Goal: Register for event/course

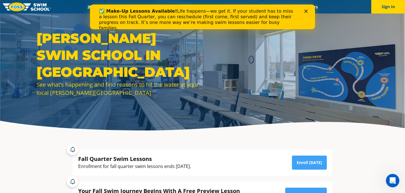
click at [229, 152] on div "Fall Quarter Swim Lessons Enrollment for fall quarter swim lessons ends [DATE].…" at bounding box center [203, 162] width 260 height 26
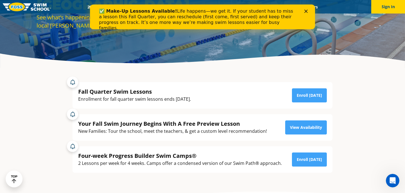
scroll to position [67, 0]
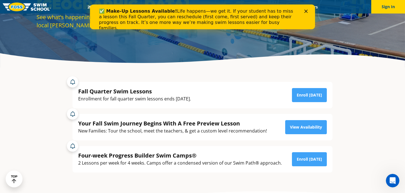
click at [125, 125] on div "Your Fall Swim Journey Begins With A Free Preview Lesson" at bounding box center [172, 123] width 189 height 8
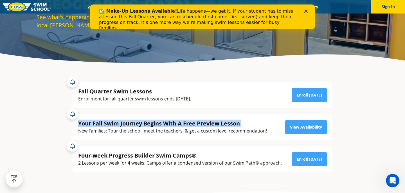
click at [132, 139] on div "Your Fall Swim Journey Begins With A Free Preview Lesson New Families: Tour the…" at bounding box center [203, 127] width 260 height 26
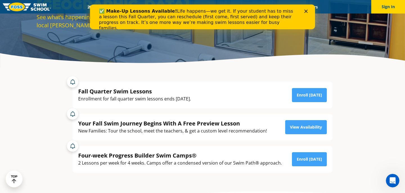
click at [134, 158] on div "Four-week Progress Builder Swim Camps®" at bounding box center [179, 155] width 203 height 8
click at [141, 173] on div "Fall Quarter Swim Lessons Enrollment for fall quarter swim lessons ends [DATE].…" at bounding box center [202, 124] width 271 height 102
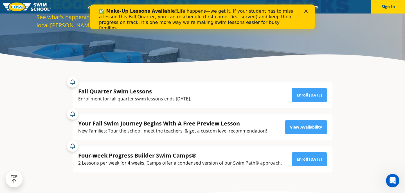
click at [205, 152] on div "Four-week Progress Builder Swim Camps®" at bounding box center [179, 155] width 203 height 8
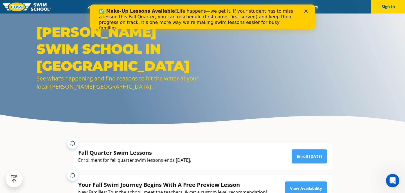
scroll to position [0, 0]
